Goal: Navigation & Orientation: Find specific page/section

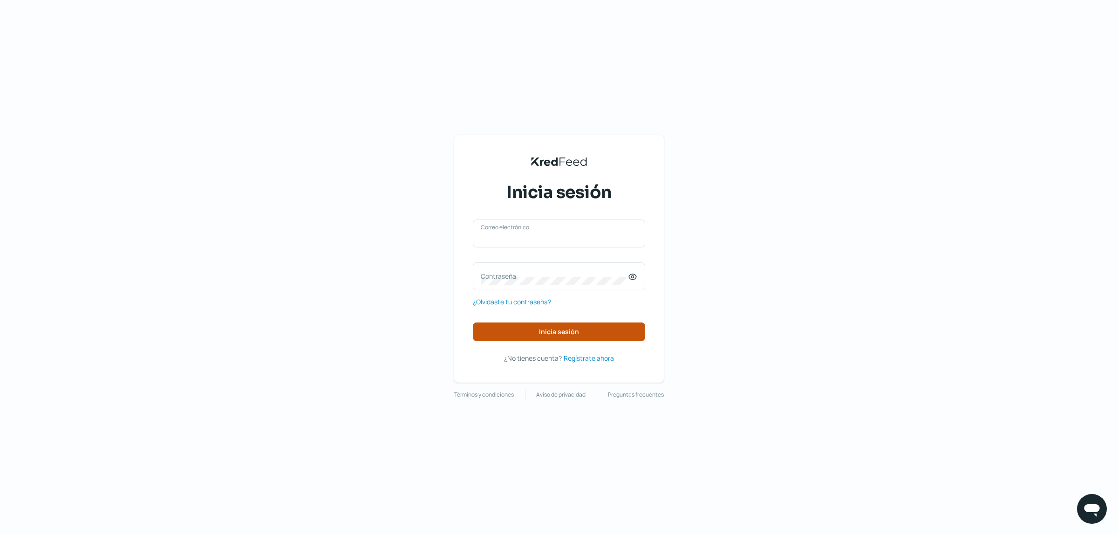
type input "[EMAIL_ADDRESS][DOMAIN_NAME]"
click at [543, 331] on span "Inicia sesión" at bounding box center [559, 331] width 40 height 7
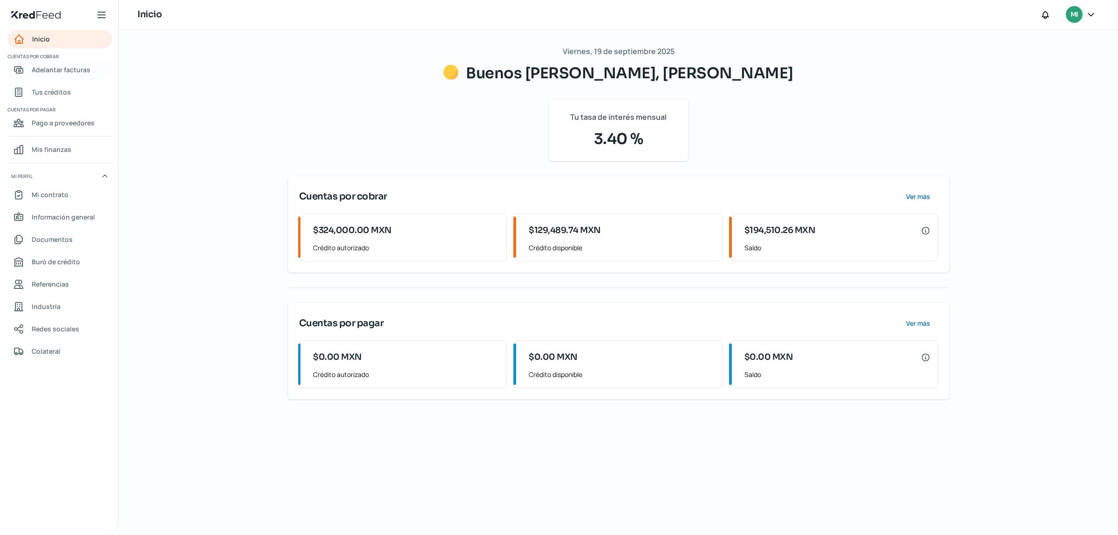
click at [75, 77] on link "Adelantar facturas" at bounding box center [59, 70] width 105 height 19
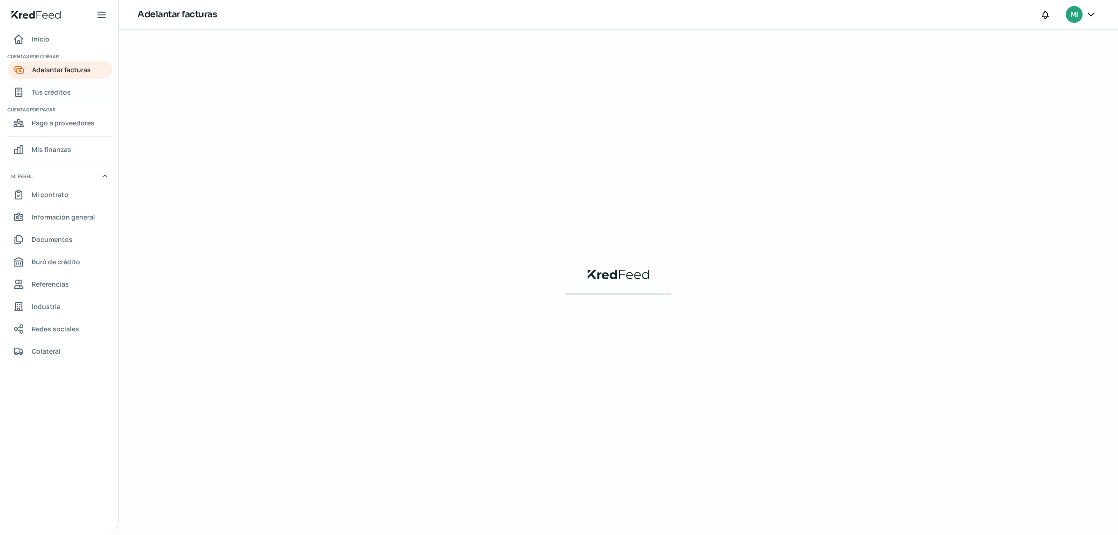
click at [59, 94] on span "Tus créditos" at bounding box center [51, 92] width 39 height 12
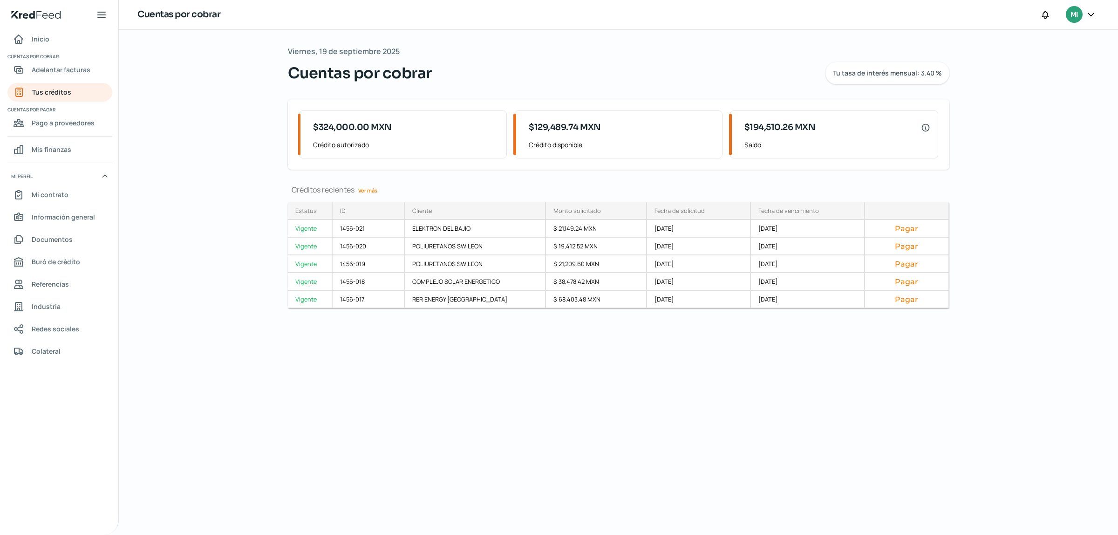
click at [368, 187] on link "Ver más" at bounding box center [368, 190] width 27 height 14
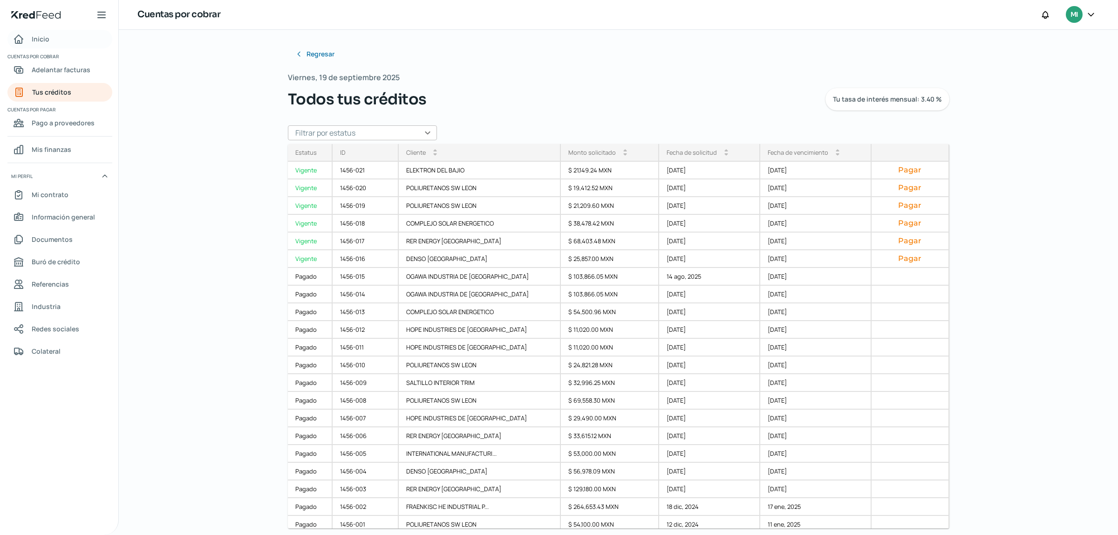
click at [43, 41] on span "Inicio" at bounding box center [41, 39] width 18 height 12
